Goal: Task Accomplishment & Management: Complete application form

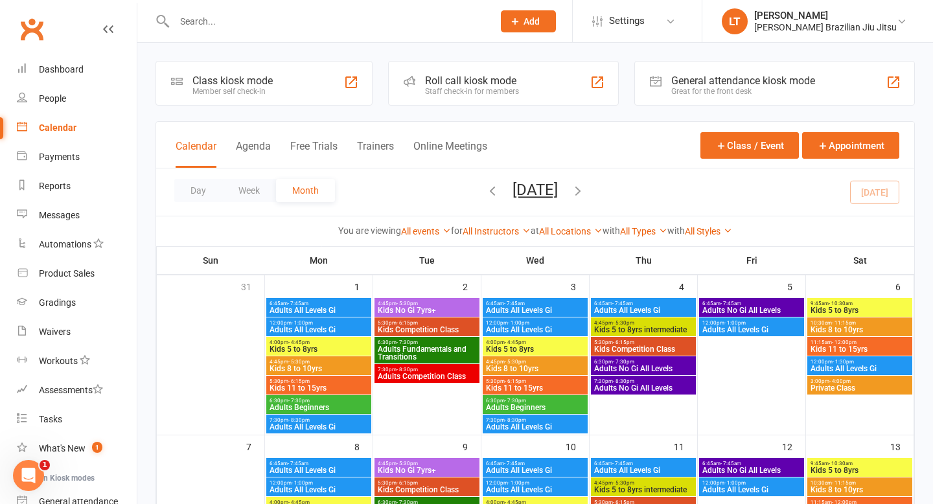
click at [216, 21] on input "text" at bounding box center [326, 21] width 313 height 18
click at [61, 297] on div "Gradings" at bounding box center [57, 302] width 37 height 10
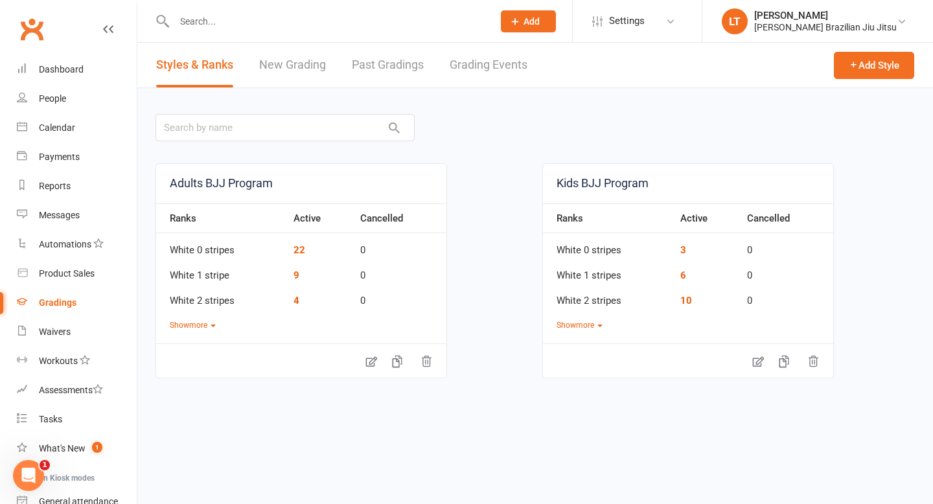
click at [291, 67] on link "New Grading" at bounding box center [292, 65] width 67 height 45
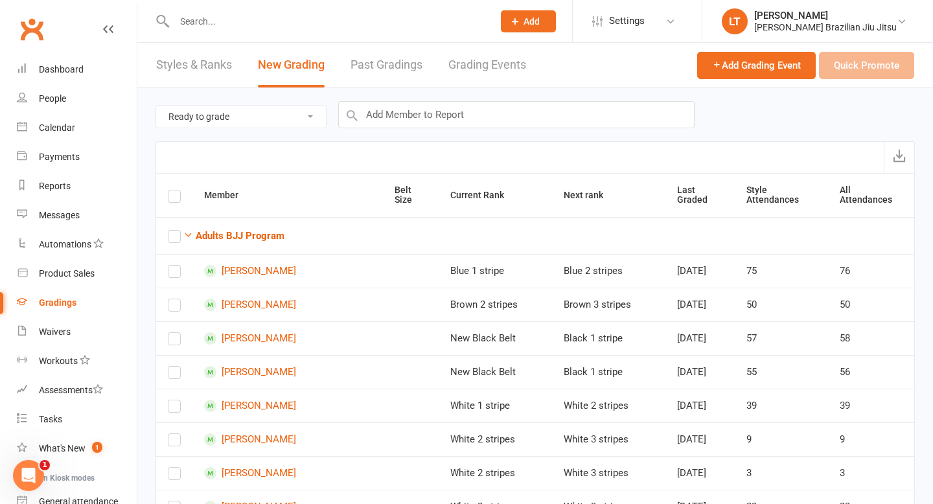
click at [255, 112] on select "Ready to grade All members enrolled in a style Active members enrolled in a sty…" at bounding box center [241, 117] width 170 height 22
select select "all_members_in_style"
click at [472, 115] on input "text" at bounding box center [516, 114] width 356 height 27
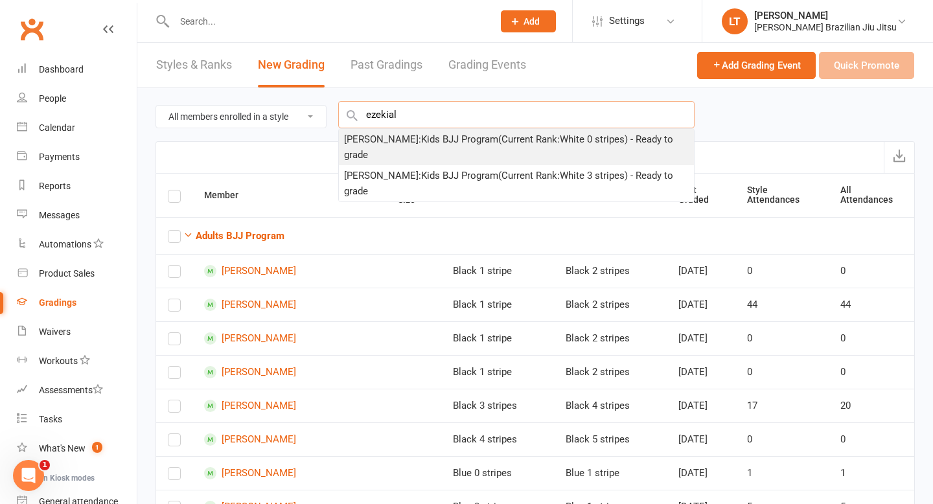
type input "ezekial"
click at [470, 142] on div "[PERSON_NAME] : Kids BJJ Program (Current Rank: White 0 stripes ) - Ready to gr…" at bounding box center [516, 146] width 345 height 31
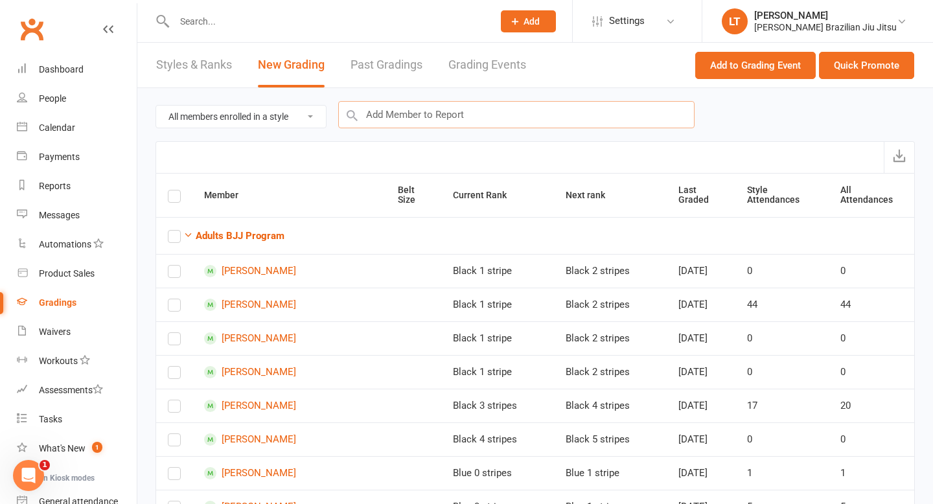
click at [424, 115] on input "text" at bounding box center [516, 114] width 356 height 27
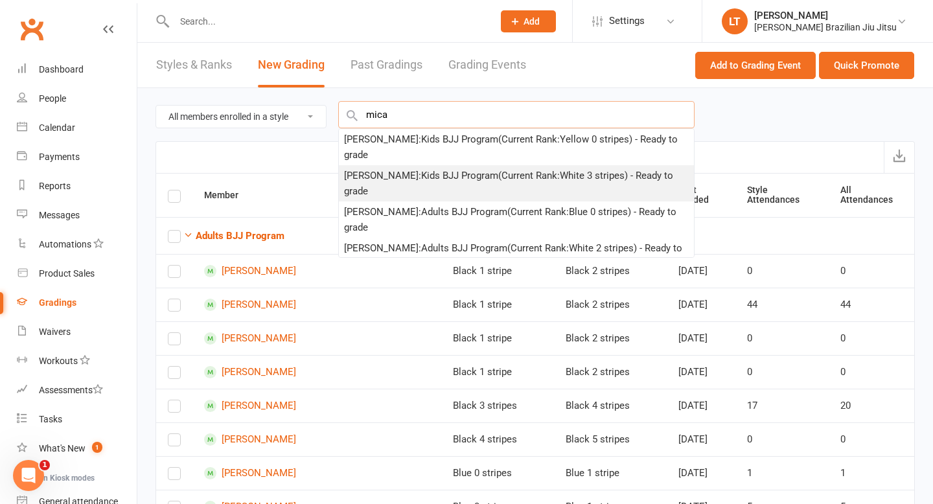
type input "mica"
click at [398, 168] on div "[PERSON_NAME] : Kids BJJ Program (Current Rank: White 3 stripes ) - Ready to gr…" at bounding box center [516, 183] width 345 height 31
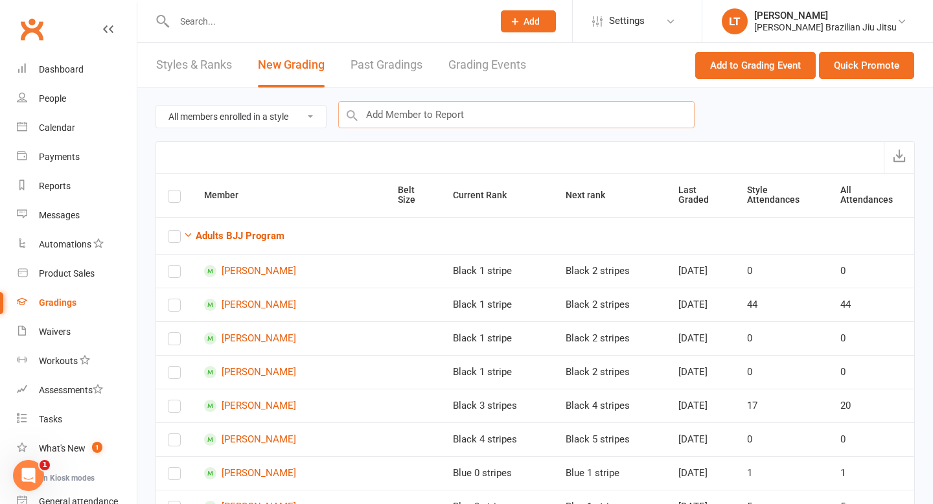
click at [405, 120] on input "text" at bounding box center [516, 114] width 356 height 27
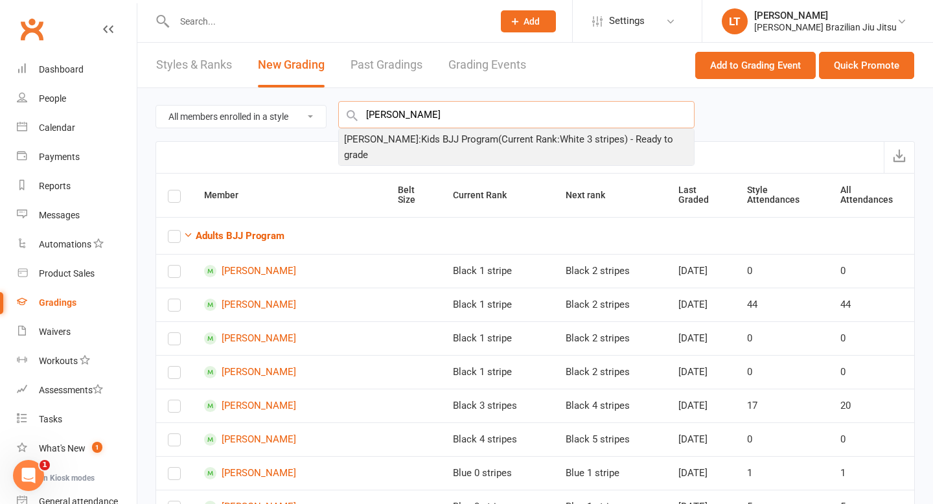
type input "[PERSON_NAME]"
click at [433, 141] on div "[PERSON_NAME] : Kids BJJ Program (Current Rank: White 3 stripes ) - Ready to gr…" at bounding box center [516, 146] width 345 height 31
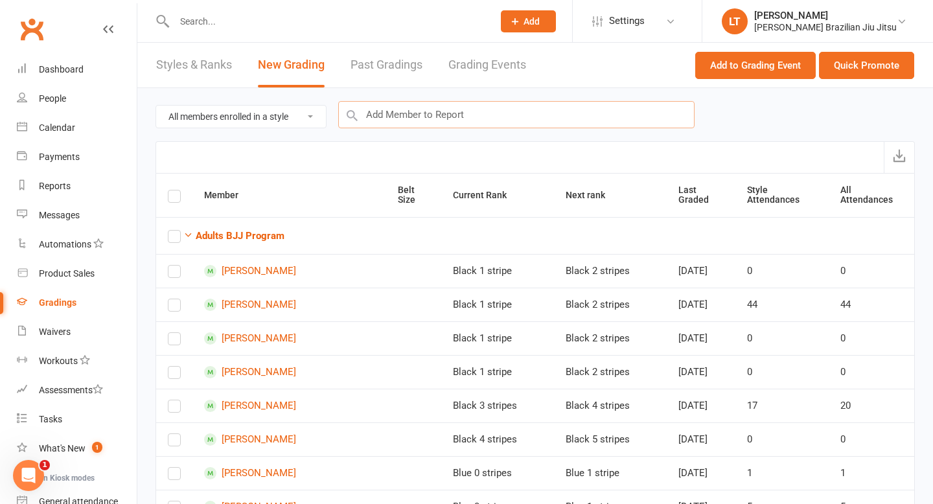
click at [435, 115] on input "text" at bounding box center [516, 114] width 356 height 27
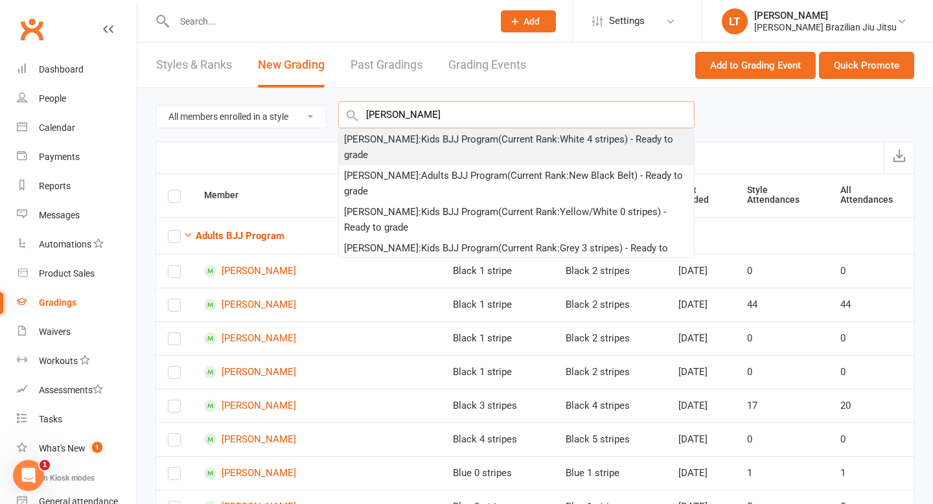
type input "[PERSON_NAME]"
click at [448, 139] on div "[PERSON_NAME] : Kids BJJ Program (Current Rank: White 4 stripes ) - Ready to gr…" at bounding box center [516, 146] width 345 height 31
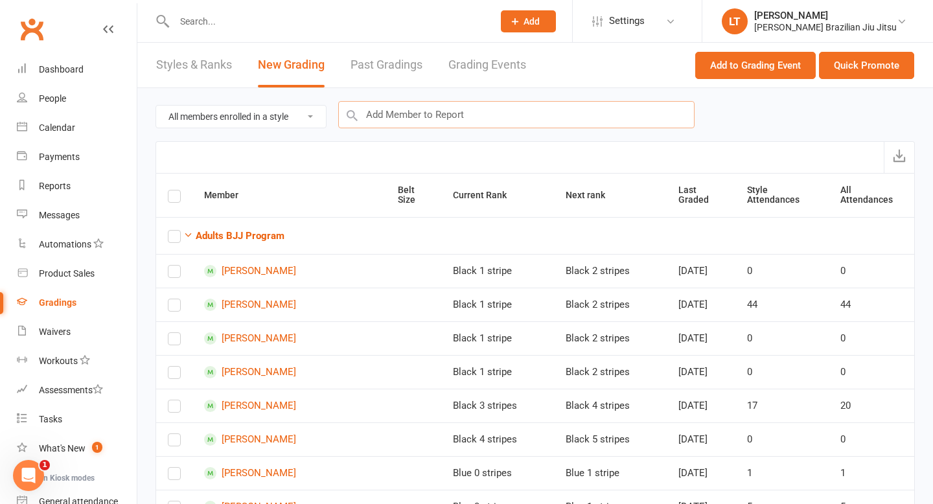
click at [449, 120] on input "text" at bounding box center [516, 114] width 356 height 27
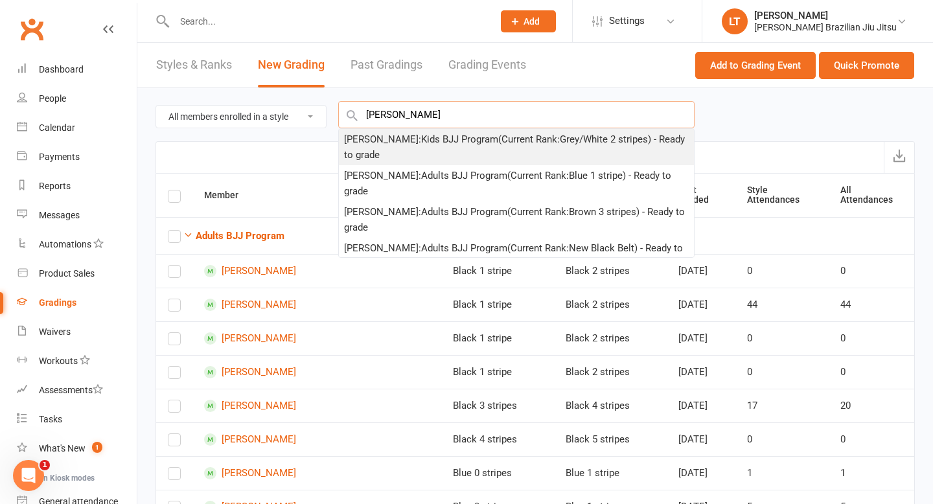
type input "[PERSON_NAME]"
click at [460, 142] on div "[PERSON_NAME] : Kids BJJ Program (Current Rank: Grey/White 2 stripes ) - Ready …" at bounding box center [516, 146] width 345 height 31
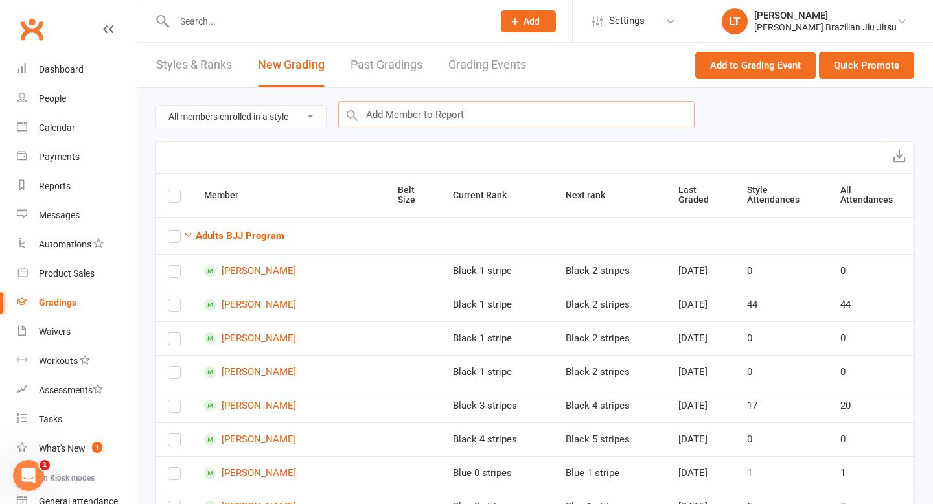
click at [446, 116] on input "text" at bounding box center [516, 114] width 356 height 27
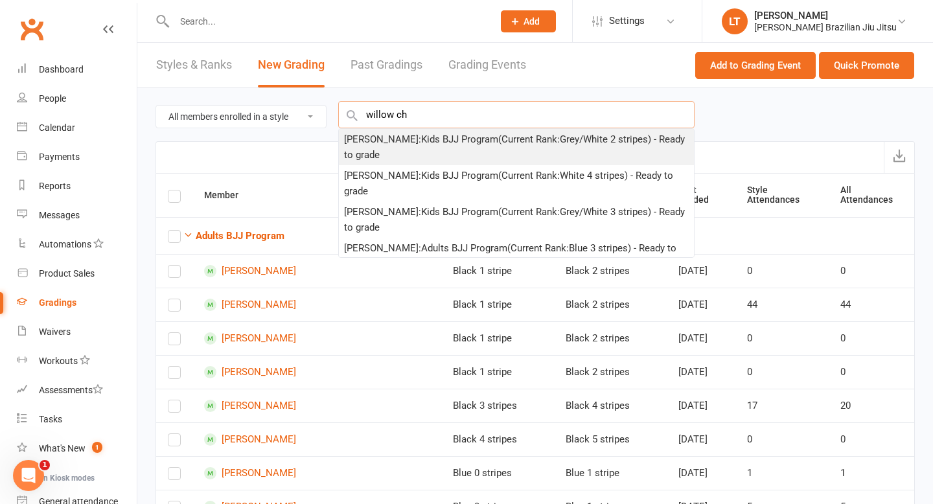
type input "willow ch"
click at [431, 144] on div "[PERSON_NAME] : Kids BJJ Program (Current Rank: Grey/White 2 stripes ) - Ready …" at bounding box center [516, 146] width 345 height 31
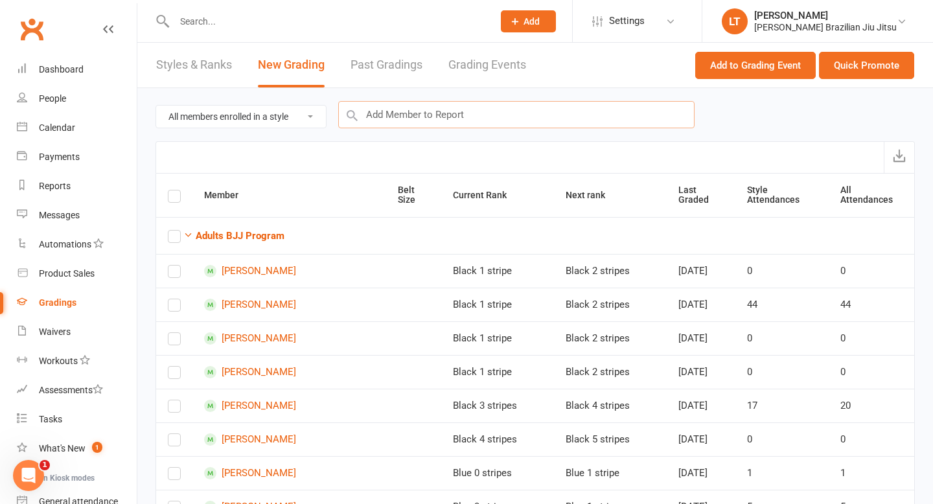
click at [447, 112] on input "text" at bounding box center [516, 114] width 356 height 27
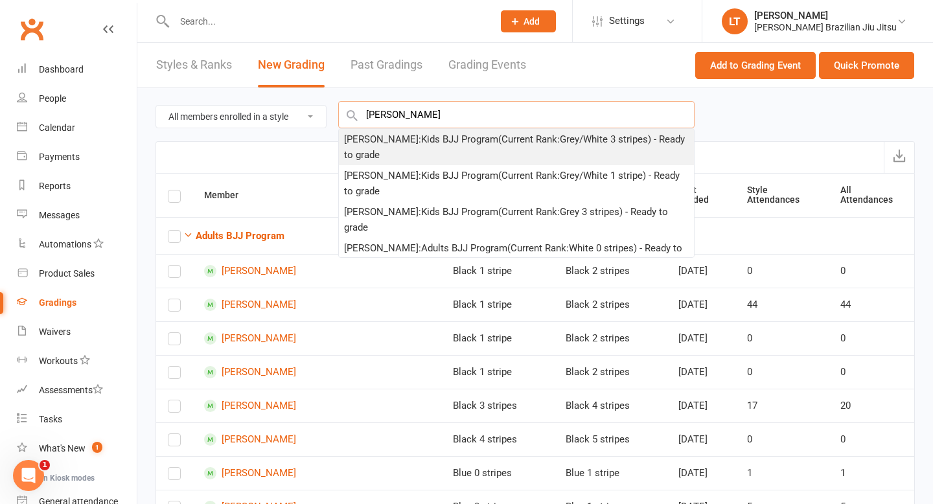
type input "[PERSON_NAME]"
click at [442, 139] on div "[PERSON_NAME] : Kids BJJ Program (Current Rank: Grey/White 3 stripes ) - Ready …" at bounding box center [516, 146] width 345 height 31
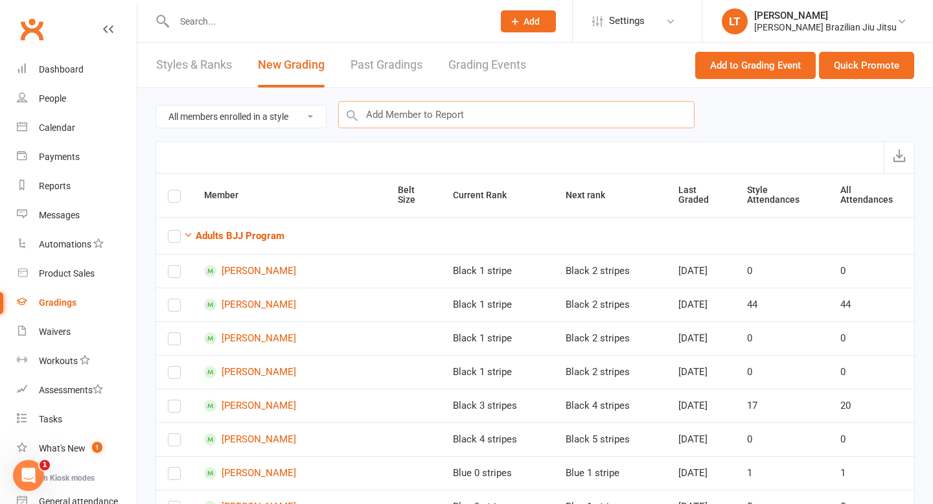
click at [434, 116] on input "text" at bounding box center [516, 114] width 356 height 27
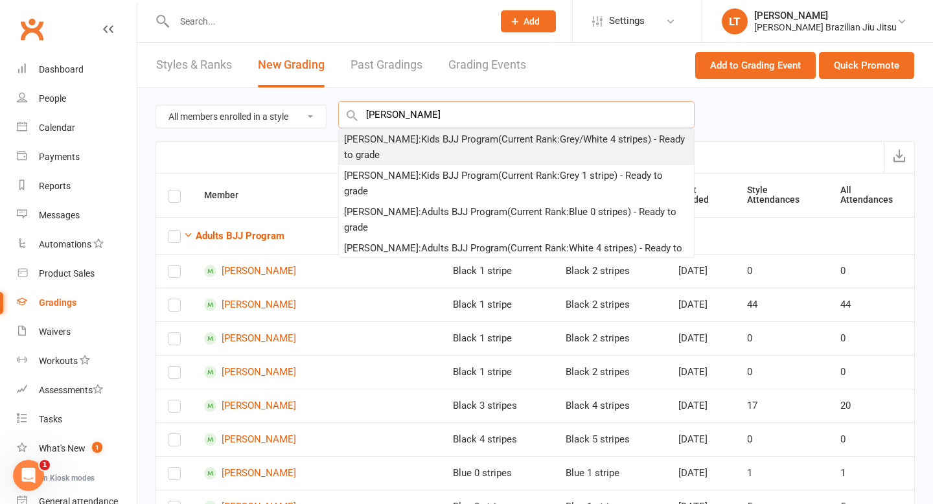
type input "[PERSON_NAME]"
click at [452, 141] on div "[PERSON_NAME] : Kids BJJ Program (Current Rank: Grey/White 4 stripes ) - Ready …" at bounding box center [516, 146] width 345 height 31
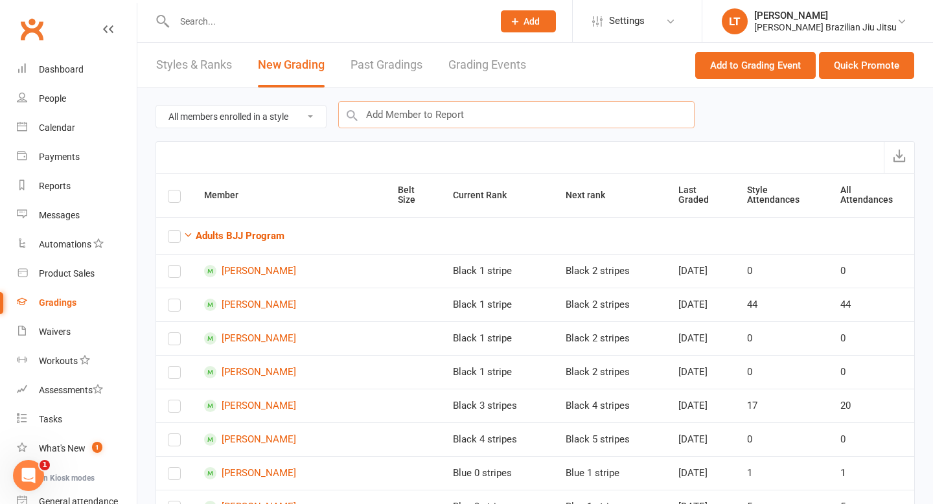
click at [446, 124] on input "text" at bounding box center [516, 114] width 356 height 27
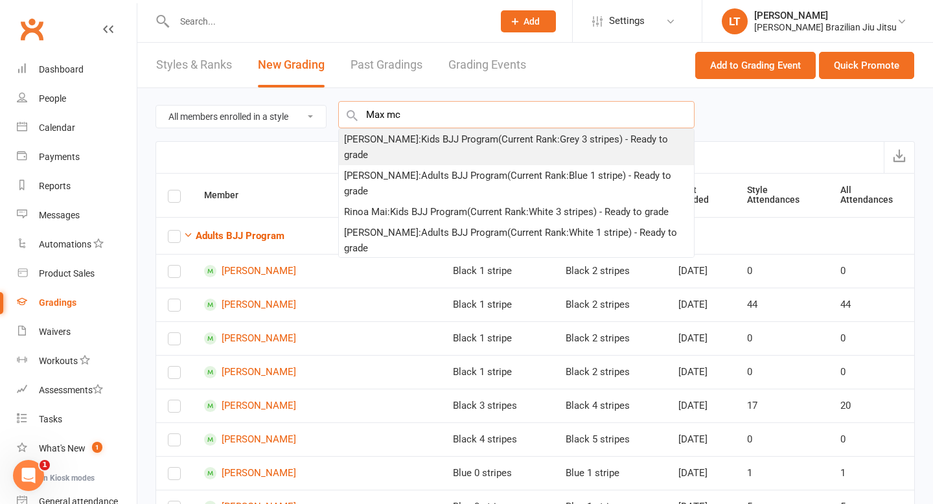
type input "Max mc"
click at [431, 139] on div "[PERSON_NAME] : Kids BJJ Program (Current Rank: Grey 3 stripes ) - Ready to gra…" at bounding box center [516, 146] width 345 height 31
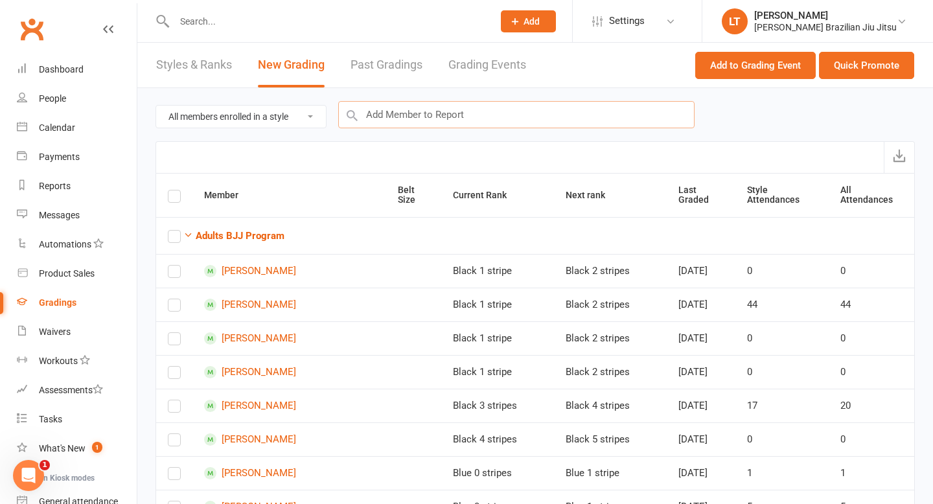
click at [431, 115] on input "text" at bounding box center [516, 114] width 356 height 27
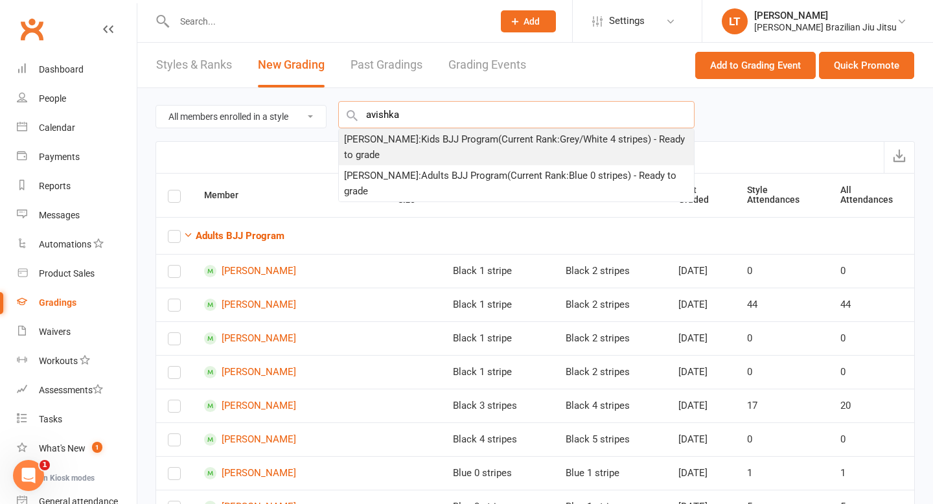
type input "avishka"
click at [433, 144] on div "[PERSON_NAME] : Kids BJJ Program (Current Rank: Grey/White 4 stripes ) - Ready …" at bounding box center [516, 146] width 345 height 31
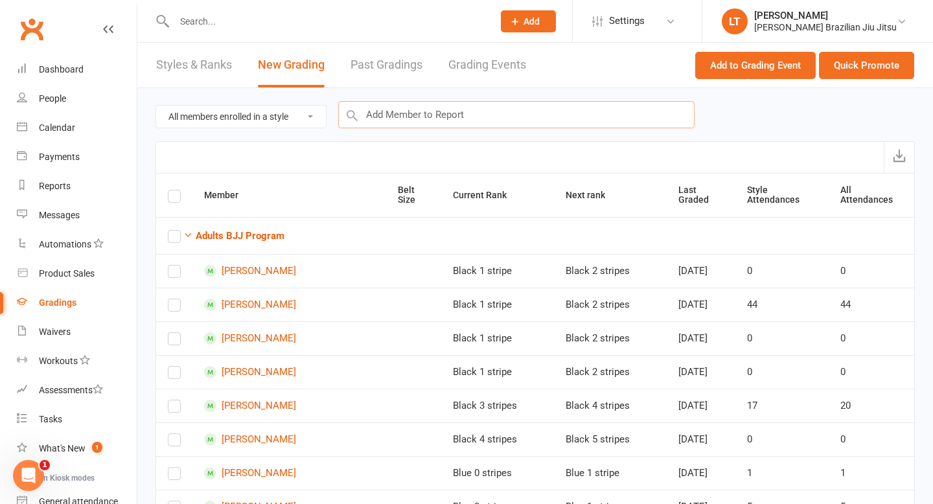
click at [431, 120] on input "text" at bounding box center [516, 114] width 356 height 27
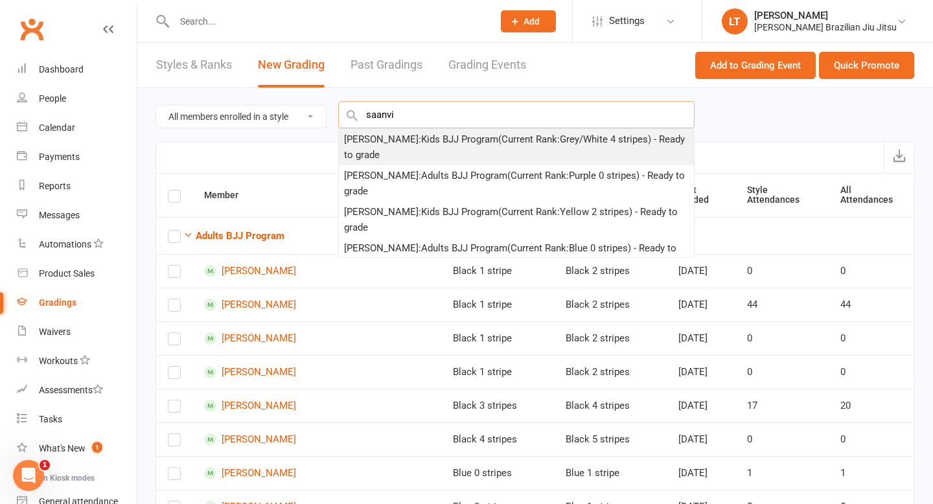
type input "saanvi"
click at [407, 141] on div "[PERSON_NAME] : Kids BJJ Program (Current Rank: Grey/White 4 stripes ) - Ready …" at bounding box center [516, 146] width 345 height 31
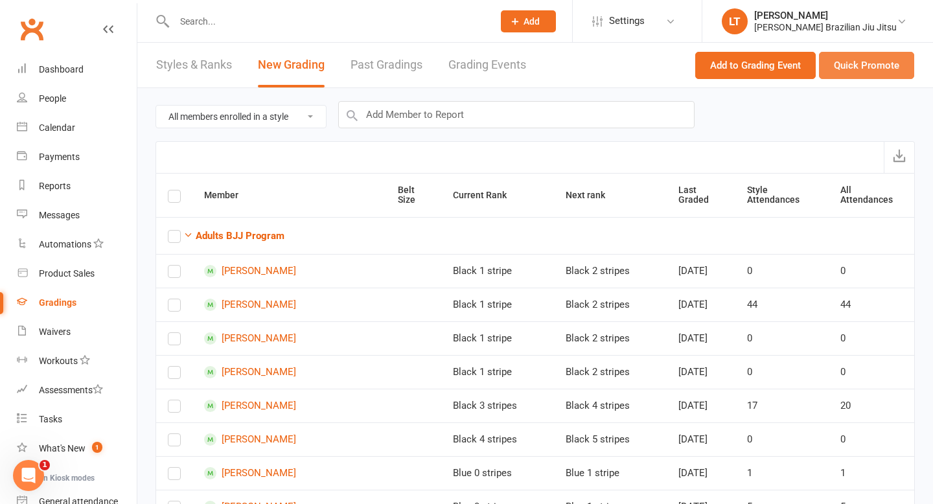
click at [861, 71] on button "Quick Promote" at bounding box center [866, 65] width 95 height 27
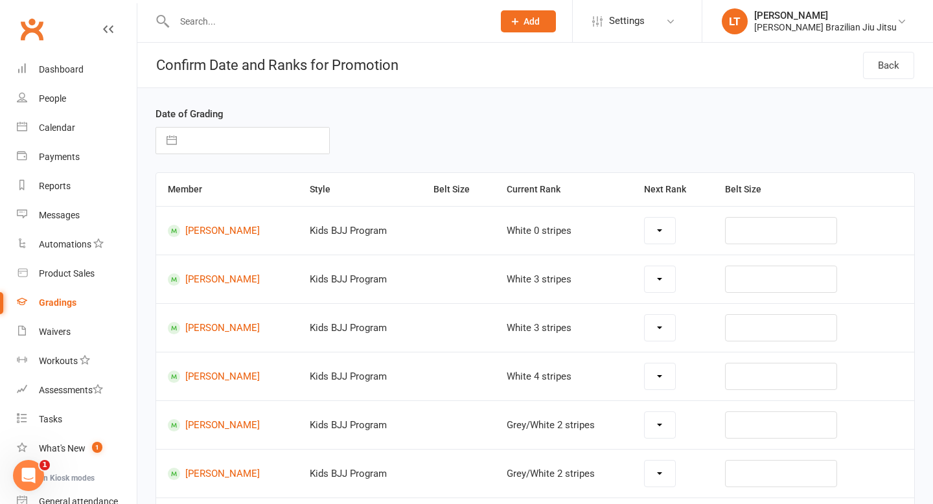
select select "42353"
select select "42356"
select select "42293"
select select "42296"
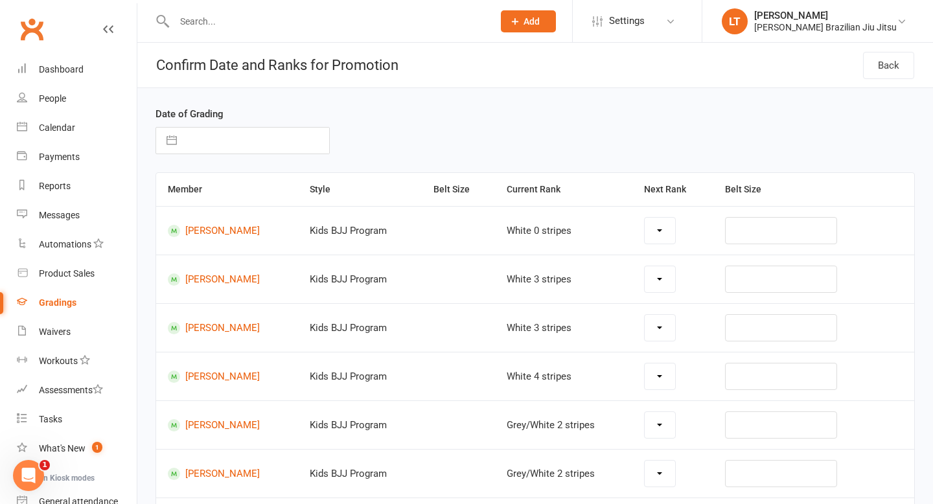
select select "42296"
select select "42297"
select select "42298"
select select "42302"
select select "42298"
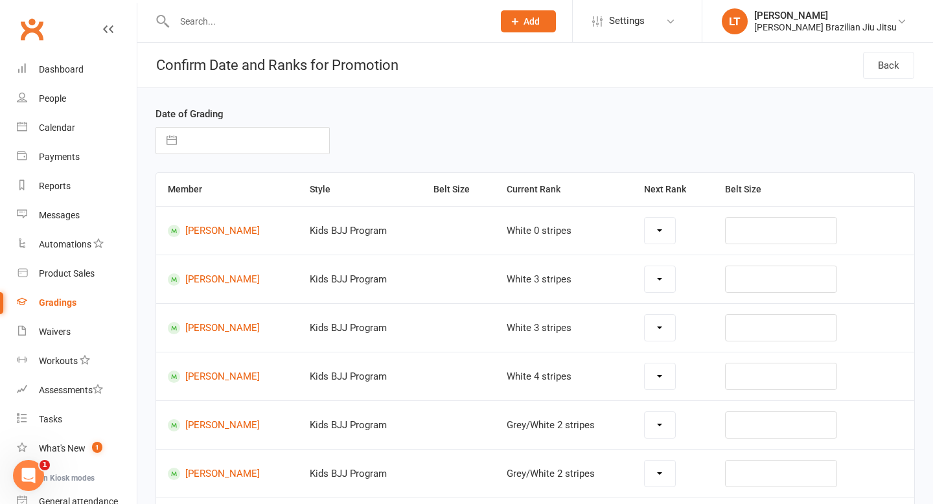
select select "42298"
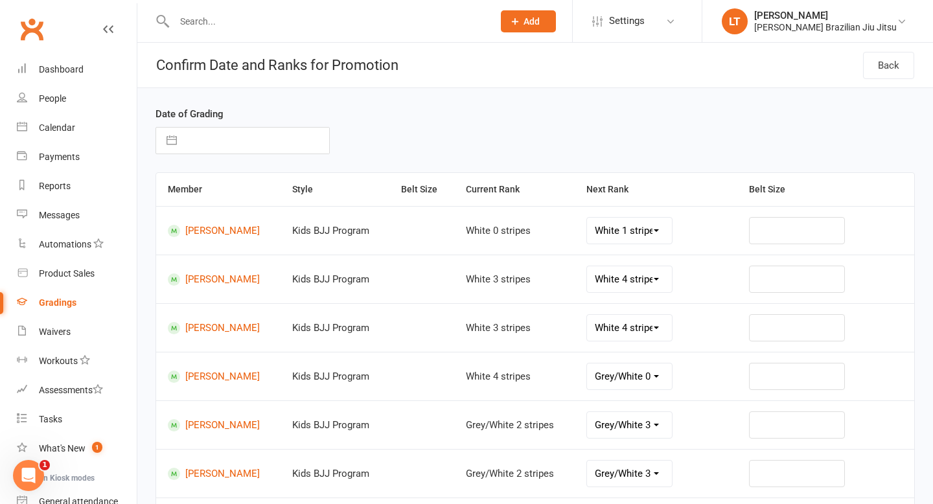
click at [170, 139] on button "button" at bounding box center [171, 141] width 23 height 26
select select "7"
select select "2025"
select select "8"
select select "2025"
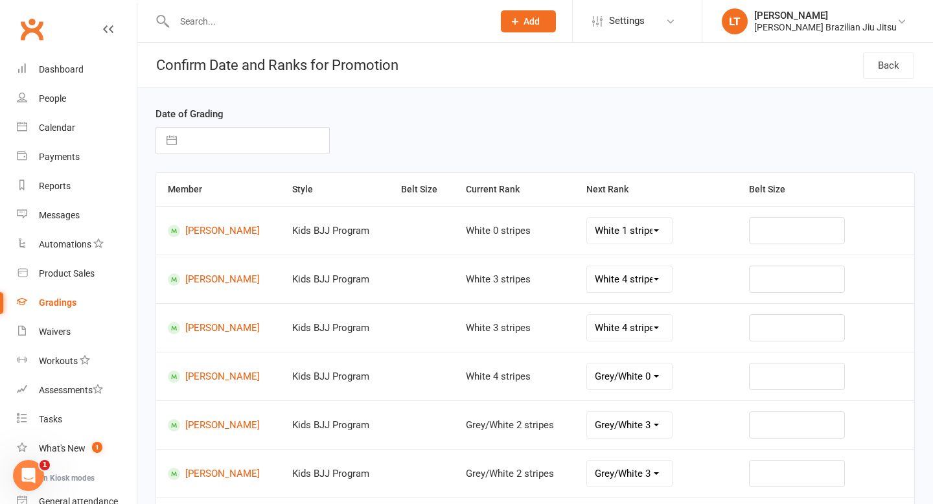
select select "9"
select select "2025"
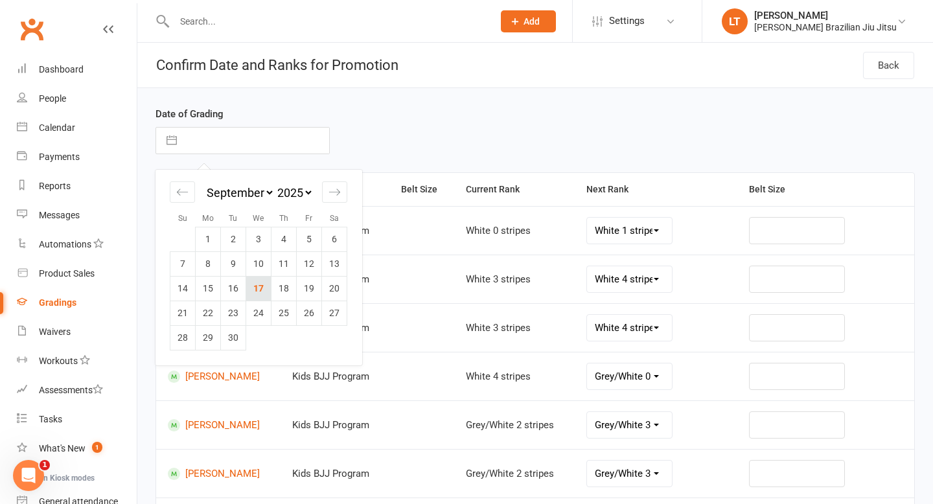
click at [255, 281] on td "17" at bounding box center [258, 288] width 25 height 25
type input "[DATE]"
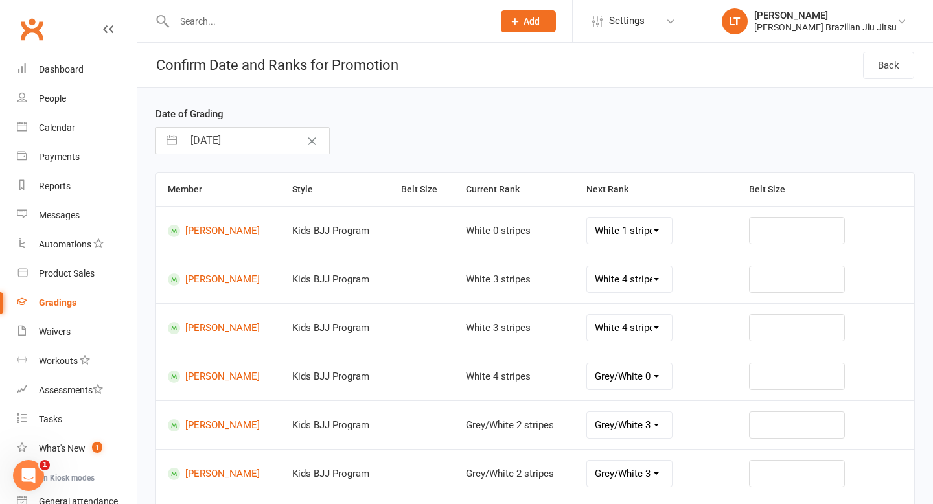
scroll to position [343, 0]
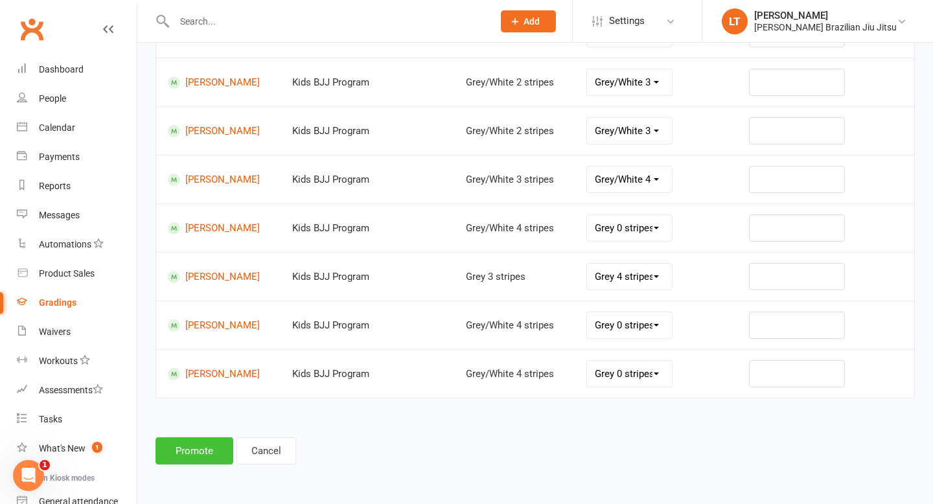
click at [198, 448] on button "Promote" at bounding box center [194, 450] width 78 height 27
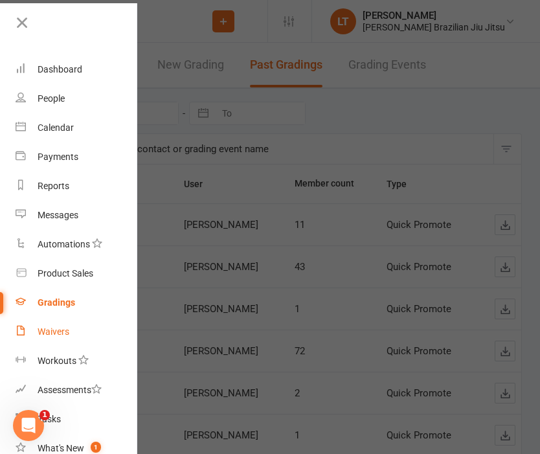
click at [54, 335] on div "Waivers" at bounding box center [54, 331] width 32 height 10
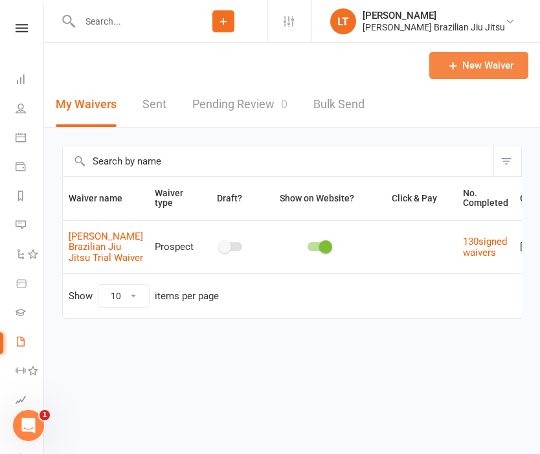
click at [501, 73] on link "New Waiver" at bounding box center [478, 65] width 99 height 27
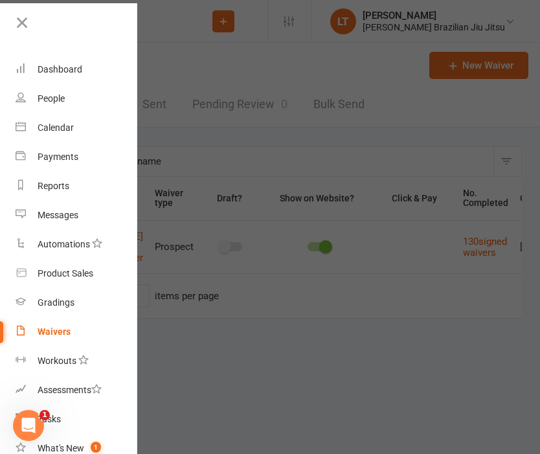
click at [53, 328] on div "Waivers" at bounding box center [54, 331] width 33 height 10
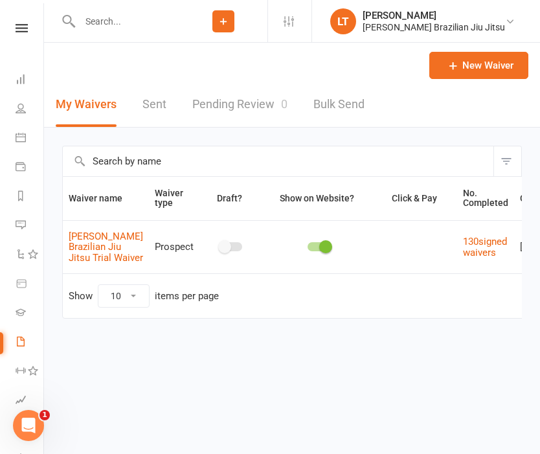
click at [251, 102] on link "Pending Review 0" at bounding box center [239, 104] width 95 height 45
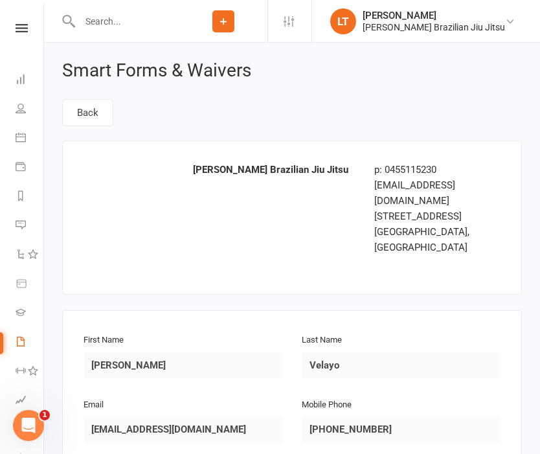
scroll to position [465, 0]
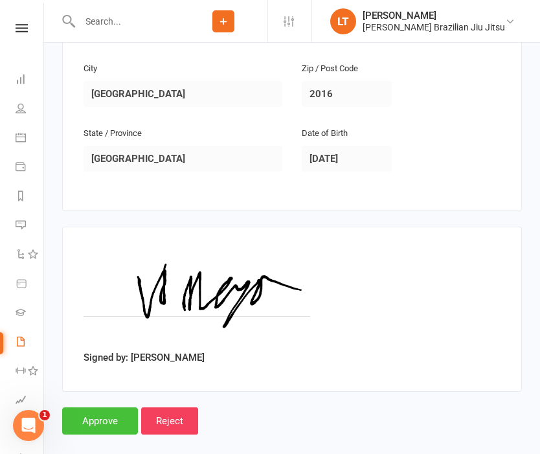
click at [108, 407] on input "Approve" at bounding box center [100, 420] width 76 height 27
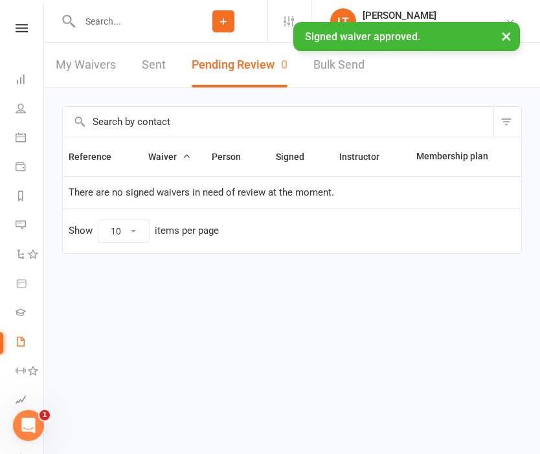
click at [434, 96] on div "Filter Reference Waiver Person Signed Instructor Membership plan There are no s…" at bounding box center [292, 189] width 496 height 202
click at [504, 36] on button "×" at bounding box center [506, 36] width 23 height 28
